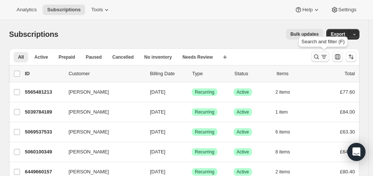
click at [320, 54] on icon "Search and filter results" at bounding box center [317, 57] width 8 height 8
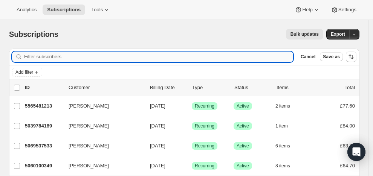
click at [103, 56] on input "Filter subscribers" at bounding box center [158, 57] width 269 height 11
paste input "[EMAIL_ADDRESS][DOMAIN_NAME]"
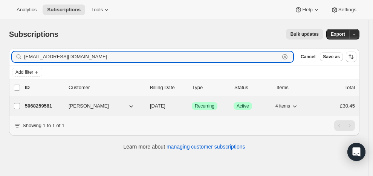
type input "[EMAIL_ADDRESS][DOMAIN_NAME]"
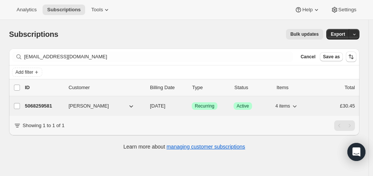
click at [55, 103] on p "5068259581" at bounding box center [44, 107] width 38 height 8
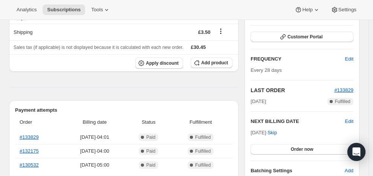
scroll to position [112, 0]
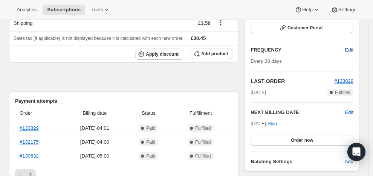
click at [352, 48] on span "Edit" at bounding box center [349, 50] width 8 height 8
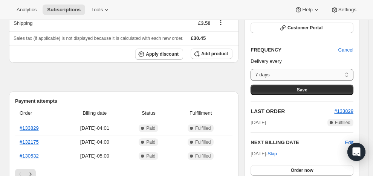
click at [350, 73] on select "7 days 8 days 9 days 10 days 11 days 12 days 13 days 14 days 15 days 16 days 17…" at bounding box center [302, 75] width 103 height 12
select select "DAY#14"
click at [297, 87] on button "Save" at bounding box center [302, 90] width 103 height 11
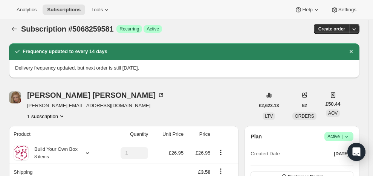
scroll to position [0, 0]
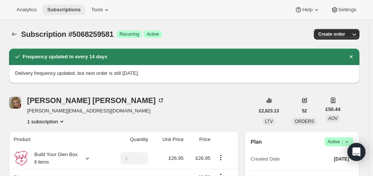
click at [65, 8] on span "Subscriptions" at bounding box center [64, 10] width 34 height 6
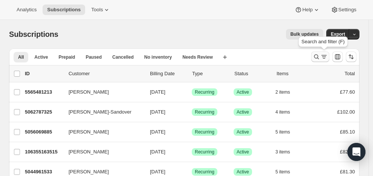
click at [319, 54] on icon "Search and filter results" at bounding box center [317, 57] width 8 height 8
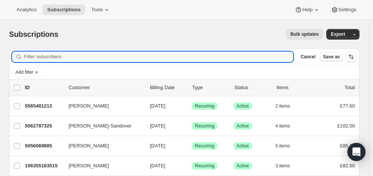
click at [42, 56] on input "Filter subscribers" at bounding box center [158, 57] width 269 height 11
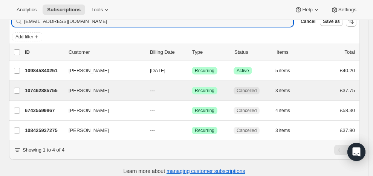
scroll to position [48, 0]
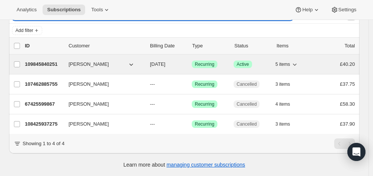
type input "[EMAIL_ADDRESS][DOMAIN_NAME]"
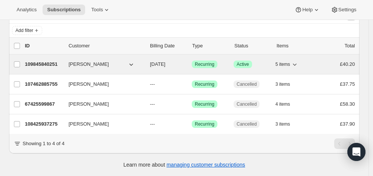
click at [49, 61] on p "109845840251" at bounding box center [44, 65] width 38 height 8
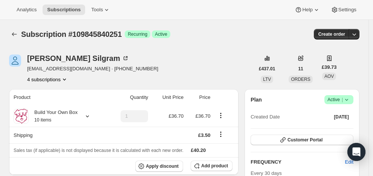
click at [334, 98] on span "Active |" at bounding box center [339, 100] width 23 height 8
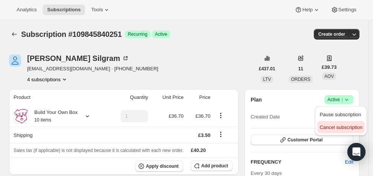
click at [330, 125] on span "Cancel subscription" at bounding box center [341, 128] width 43 height 6
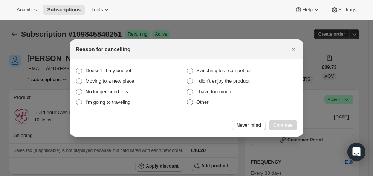
click at [189, 103] on span ":rs5:" at bounding box center [190, 103] width 6 height 6
click at [187, 100] on input "Other" at bounding box center [187, 100] width 0 height 0
radio input "true"
click at [285, 122] on button "Continue" at bounding box center [283, 125] width 29 height 11
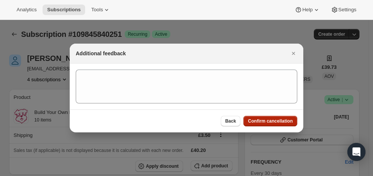
click at [282, 119] on span "Confirm cancellation" at bounding box center [270, 121] width 45 height 6
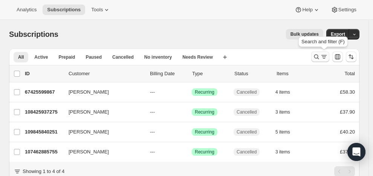
click at [319, 54] on icon "Search and filter results" at bounding box center [317, 57] width 8 height 8
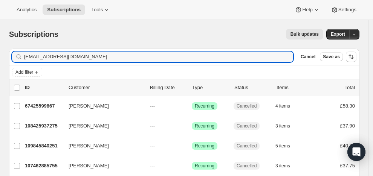
drag, startPoint x: 99, startPoint y: 55, endPoint x: 21, endPoint y: 55, distance: 78.1
click at [21, 55] on div "sugar89silgram@hotmail.com Clear" at bounding box center [152, 57] width 281 height 11
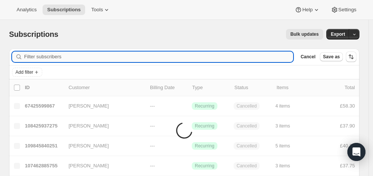
click at [37, 56] on input "Filter subscribers" at bounding box center [158, 57] width 269 height 11
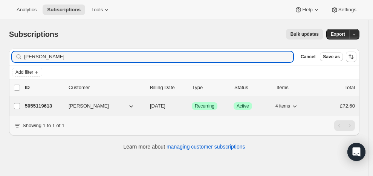
type input "Natasha Neal"
click at [45, 105] on p "5055119613" at bounding box center [44, 107] width 38 height 8
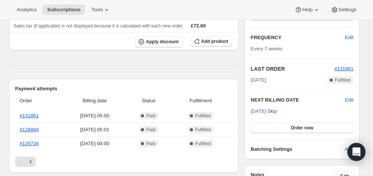
scroll to position [128, 0]
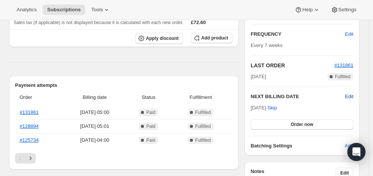
click at [354, 94] on span "Edit" at bounding box center [349, 97] width 8 height 8
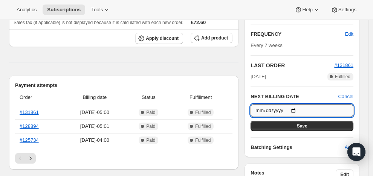
click at [299, 109] on input "2025-08-13" at bounding box center [302, 110] width 103 height 13
type input "2025-08-18"
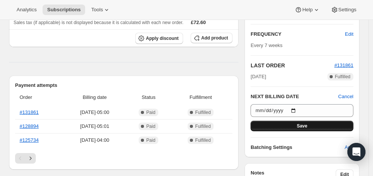
click at [305, 123] on button "Save" at bounding box center [302, 126] width 103 height 11
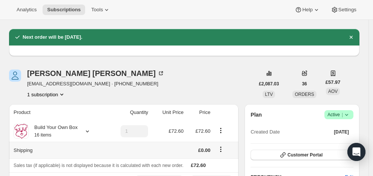
scroll to position [0, 0]
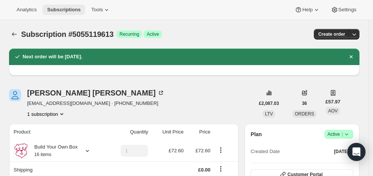
click at [67, 8] on span "Subscriptions" at bounding box center [64, 10] width 34 height 6
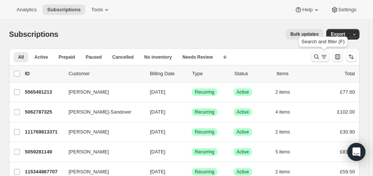
click at [320, 53] on button "Search and filter results" at bounding box center [320, 57] width 18 height 11
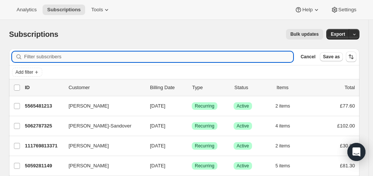
click at [113, 55] on input "Filter subscribers" at bounding box center [158, 57] width 269 height 11
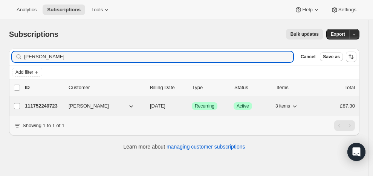
type input "Minahal Ahmed"
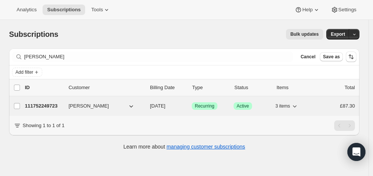
click at [45, 105] on p "111752249723" at bounding box center [44, 107] width 38 height 8
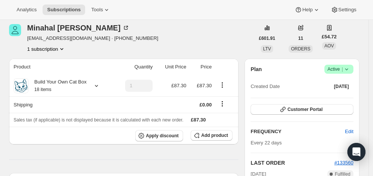
scroll to position [31, 0]
click at [332, 66] on span "Active |" at bounding box center [339, 69] width 23 height 8
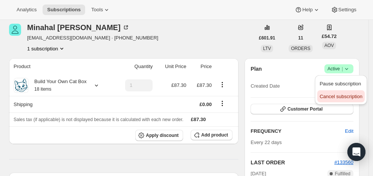
click at [334, 97] on span "Cancel subscription" at bounding box center [341, 97] width 43 height 6
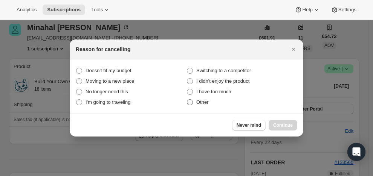
click at [192, 104] on span ":rs5:" at bounding box center [190, 103] width 6 height 6
click at [187, 100] on input "Other" at bounding box center [187, 100] width 0 height 0
radio input "true"
click at [284, 123] on span "Continue" at bounding box center [283, 126] width 20 height 6
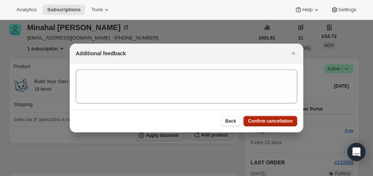
click at [272, 119] on span "Confirm cancellation" at bounding box center [270, 121] width 45 height 6
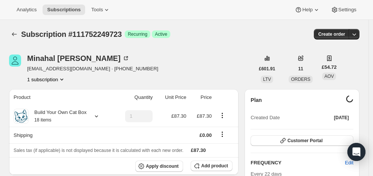
scroll to position [31, 0]
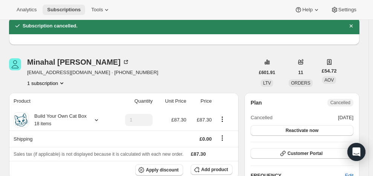
click at [67, 7] on span "Subscriptions" at bounding box center [64, 10] width 34 height 6
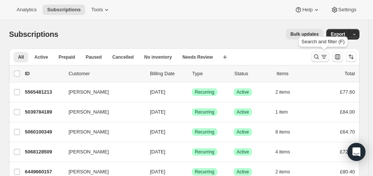
click at [320, 55] on icon "Search and filter results" at bounding box center [317, 57] width 8 height 8
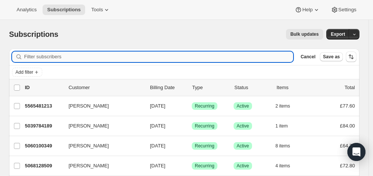
click at [134, 55] on input "Filter subscribers" at bounding box center [158, 57] width 269 height 11
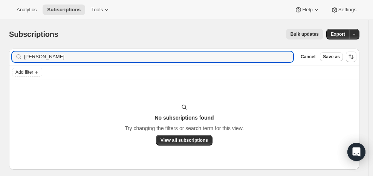
drag, startPoint x: 36, startPoint y: 57, endPoint x: 20, endPoint y: 60, distance: 16.4
click at [20, 60] on div "Holly Thacker Clear" at bounding box center [152, 57] width 281 height 11
drag, startPoint x: 47, startPoint y: 57, endPoint x: 21, endPoint y: 59, distance: 25.7
click at [21, 59] on div "Thacker Clear" at bounding box center [152, 57] width 281 height 11
type input "Thacker"
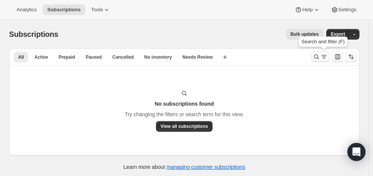
click at [320, 54] on icon "Search and filter results" at bounding box center [317, 57] width 8 height 8
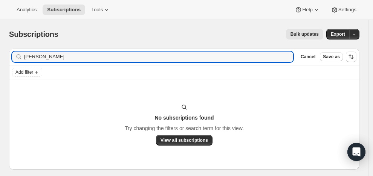
drag, startPoint x: 46, startPoint y: 58, endPoint x: 19, endPoint y: 52, distance: 27.7
click at [19, 52] on div "Thacker Clear" at bounding box center [152, 57] width 281 height 11
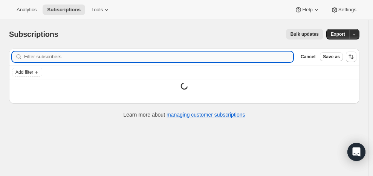
click at [53, 57] on input "Filter subscribers" at bounding box center [158, 57] width 269 height 11
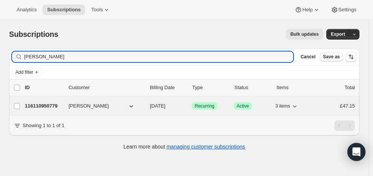
type input "Holly Rowett"
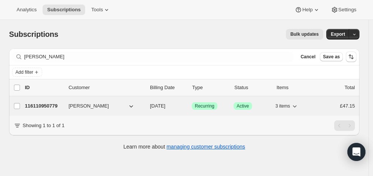
click at [56, 102] on div "116110950779 holly rowett 10/07/2025 Success Recurring Success Active 3 items £…" at bounding box center [190, 106] width 330 height 11
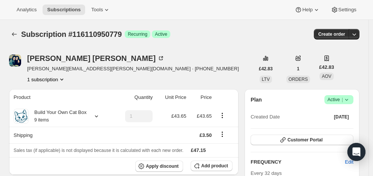
click at [341, 97] on span "Active |" at bounding box center [339, 100] width 23 height 8
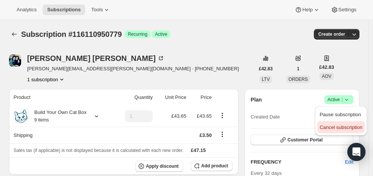
click at [334, 126] on span "Cancel subscription" at bounding box center [341, 128] width 43 height 6
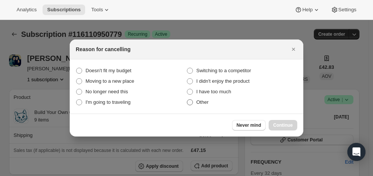
click at [191, 103] on span ":rbs:" at bounding box center [190, 103] width 6 height 6
click at [187, 100] on input "Other" at bounding box center [187, 100] width 0 height 0
radio input "true"
click at [284, 124] on span "Continue" at bounding box center [283, 126] width 20 height 6
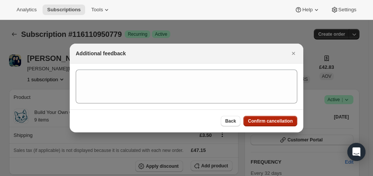
click at [285, 118] on button "Confirm cancellation" at bounding box center [271, 121] width 54 height 11
